Goal: Obtain resource: Download file/media

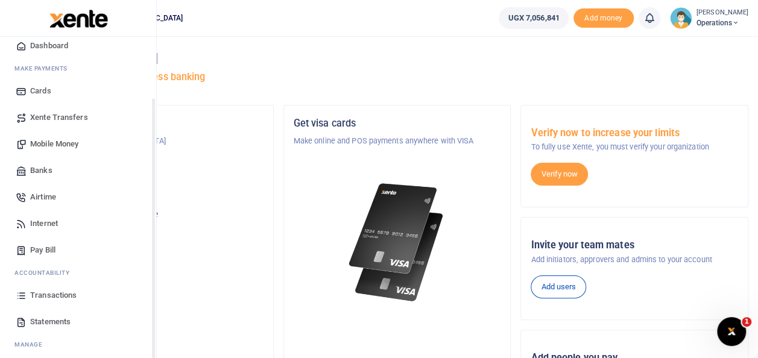
scroll to position [72, 0]
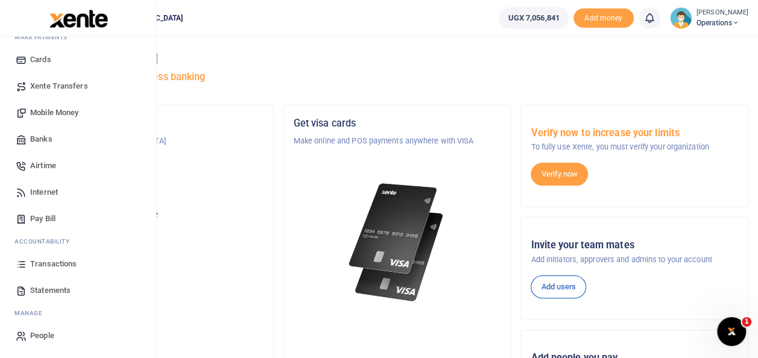
click at [51, 291] on span "Statements" at bounding box center [50, 291] width 40 height 12
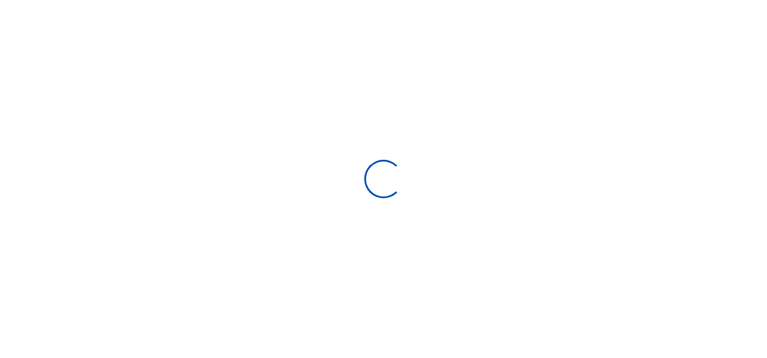
select select "ALL"
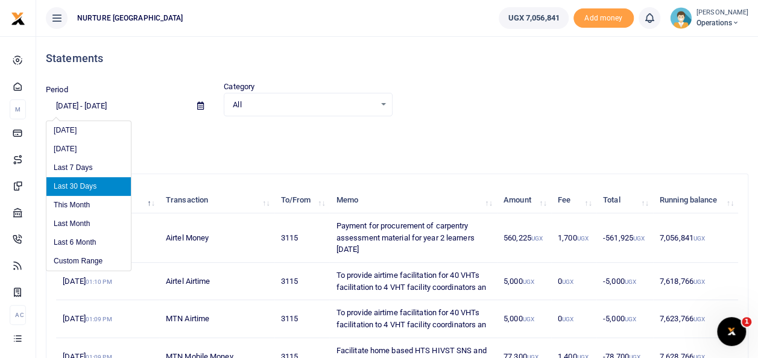
click at [92, 105] on input "[DATE] - [DATE]" at bounding box center [117, 106] width 142 height 20
click at [82, 205] on li "This Month" at bounding box center [88, 205] width 84 height 19
type input "[DATE] - [DATE]"
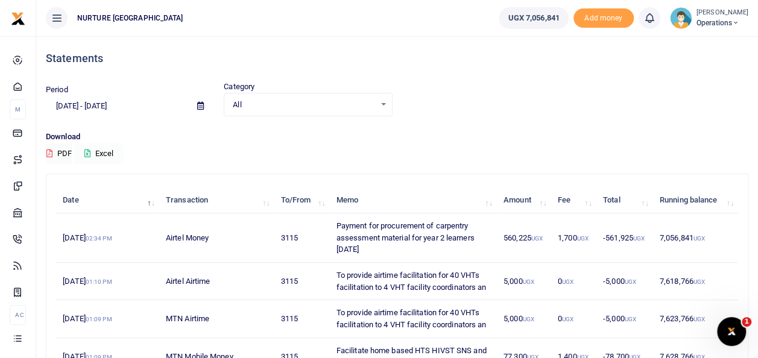
click at [99, 150] on button "Excel" at bounding box center [98, 153] width 49 height 20
